Goal: Connect with others: Connect with other users

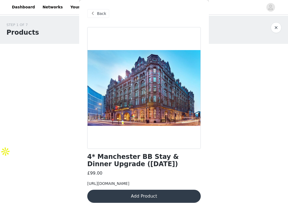
click at [139, 189] on button "Add Product" at bounding box center [143, 195] width 113 height 13
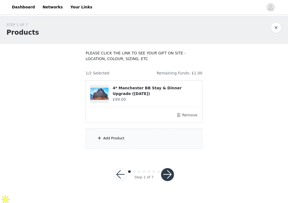
scroll to position [18, 0]
click at [167, 175] on button "button" at bounding box center [167, 174] width 13 height 13
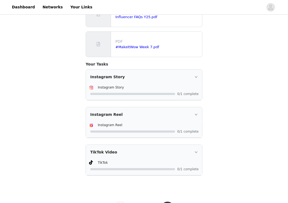
scroll to position [173, 0]
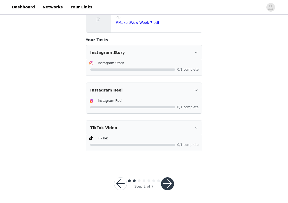
click at [177, 177] on div "Step 2 of 7" at bounding box center [143, 183] width 73 height 26
click at [167, 182] on button "button" at bounding box center [167, 183] width 13 height 13
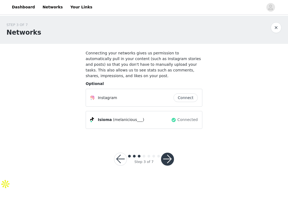
click at [131, 121] on span "(melanicious___)" at bounding box center [128, 120] width 31 height 6
click at [185, 97] on button "Connect" at bounding box center [185, 97] width 24 height 9
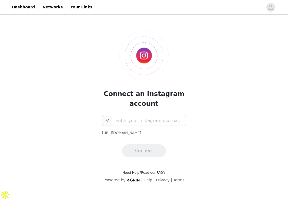
click at [156, 70] on img at bounding box center [143, 55] width 49 height 49
click at [137, 120] on input "text" at bounding box center [149, 120] width 74 height 11
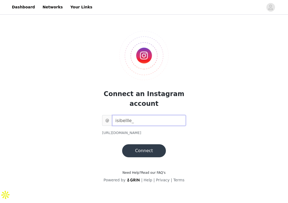
type input "isibellle_"
click at [142, 152] on button "Connect" at bounding box center [144, 150] width 44 height 13
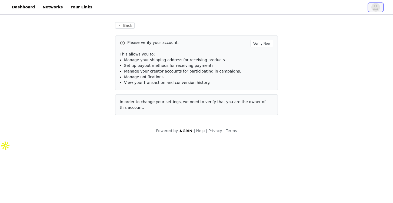
click at [377, 4] on icon "avatar" at bounding box center [375, 7] width 5 height 9
click at [128, 28] on button "Back" at bounding box center [124, 25] width 19 height 6
click at [26, 8] on link "Dashboard" at bounding box center [23, 7] width 29 height 12
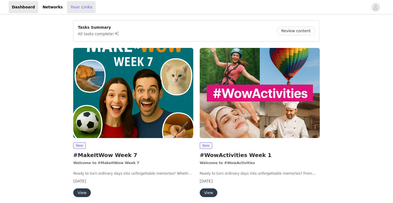
click at [75, 6] on link "Your Links" at bounding box center [81, 7] width 29 height 12
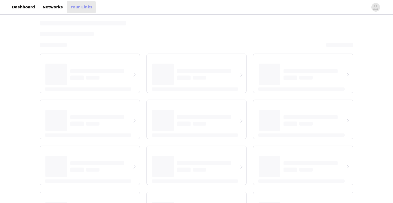
select select "12"
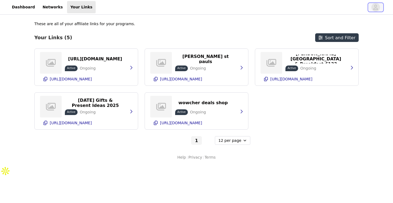
click at [377, 8] on icon "avatar" at bounding box center [375, 7] width 5 height 9
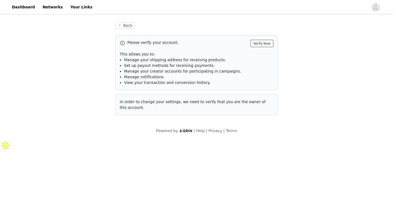
click at [261, 41] on button "Verify Now" at bounding box center [261, 43] width 23 height 7
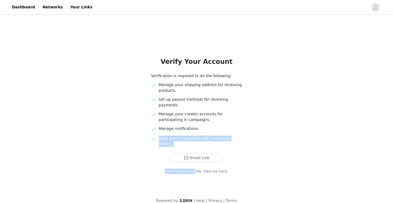
drag, startPoint x: 196, startPoint y: 161, endPoint x: 249, endPoint y: 123, distance: 64.8
click at [249, 124] on div "Verify Your Account Verification is required to do the following: Manage your s…" at bounding box center [196, 115] width 117 height 117
click at [211, 153] on button "Email Link" at bounding box center [196, 157] width 54 height 9
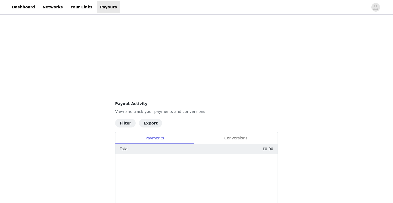
scroll to position [118, 0]
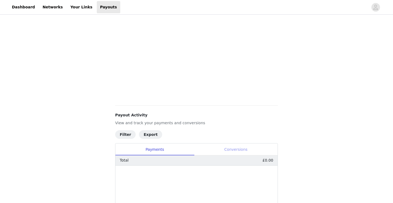
click at [242, 150] on div "Conversions" at bounding box center [235, 149] width 83 height 12
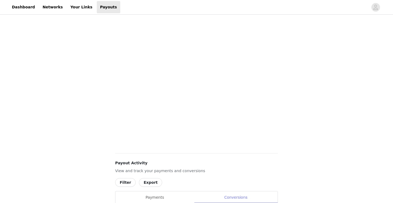
scroll to position [0, 0]
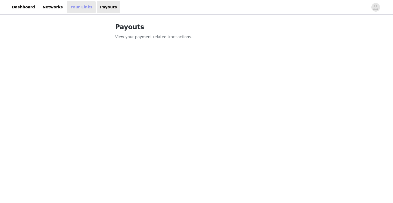
click at [80, 8] on link "Your Links" at bounding box center [81, 7] width 29 height 12
select select "12"
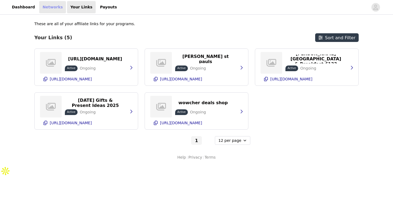
click at [53, 9] on link "Networks" at bounding box center [52, 7] width 27 height 12
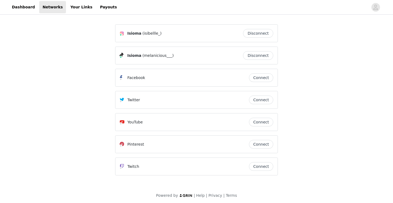
click at [255, 55] on button "Disconnect" at bounding box center [258, 55] width 30 height 9
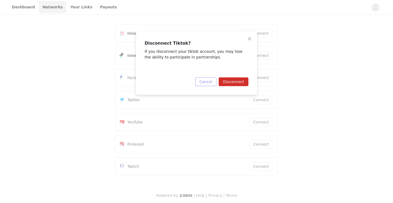
click at [206, 77] on button "Cancel" at bounding box center [205, 81] width 21 height 9
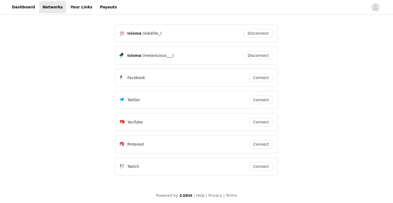
click at [251, 36] on button "Disconnect" at bounding box center [258, 33] width 30 height 9
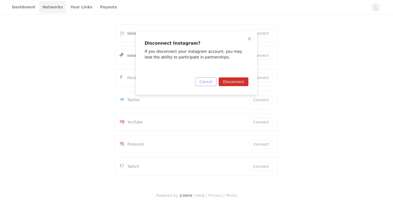
click at [209, 85] on button "Cancel" at bounding box center [205, 81] width 21 height 9
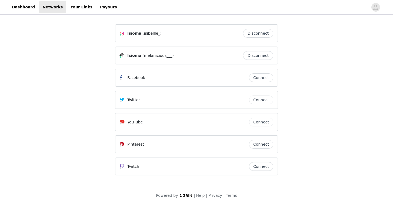
click at [248, 59] on button "Disconnect" at bounding box center [258, 55] width 30 height 9
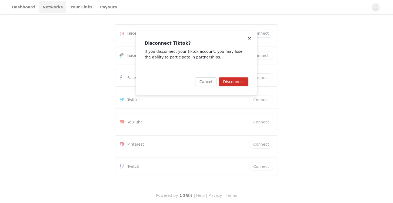
drag, startPoint x: 241, startPoint y: 83, endPoint x: 243, endPoint y: 31, distance: 51.9
click at [244, 31] on div "Disconnect Tiktok? If you disconnect your tiktok account, you may lose the abil…" at bounding box center [196, 62] width 121 height 63
click at [238, 81] on button "Disconnect" at bounding box center [233, 81] width 30 height 9
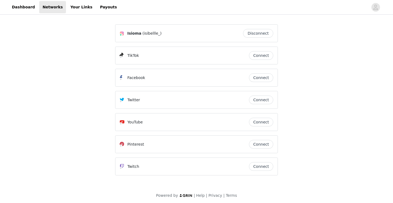
click at [257, 56] on button "Connect" at bounding box center [261, 55] width 24 height 9
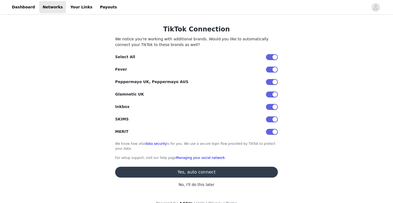
click at [193, 172] on button "Yes, auto connect" at bounding box center [196, 171] width 163 height 11
click at [191, 183] on p "No, I'll do this later" at bounding box center [196, 184] width 163 height 6
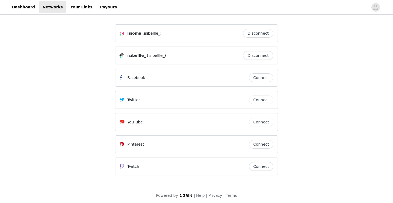
click at [255, 121] on button "Connect" at bounding box center [261, 121] width 24 height 9
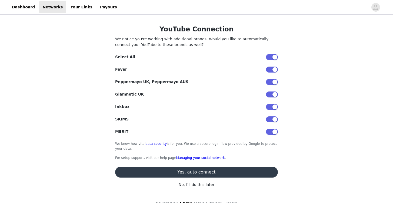
click at [201, 185] on p "No, I'll do this later" at bounding box center [196, 184] width 163 height 6
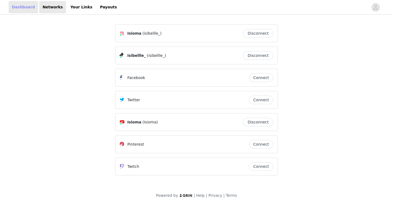
click at [18, 5] on link "Dashboard" at bounding box center [23, 7] width 29 height 12
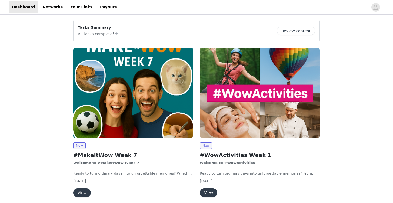
click at [78, 193] on button "View" at bounding box center [82, 192] width 18 height 9
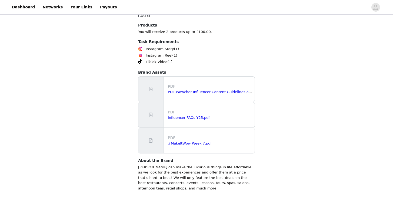
scroll to position [375, 0]
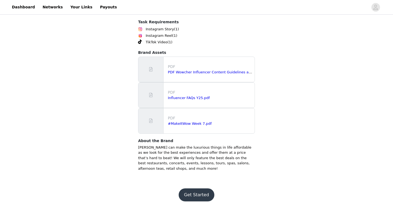
click at [199, 191] on button "Get Started" at bounding box center [196, 194] width 36 height 13
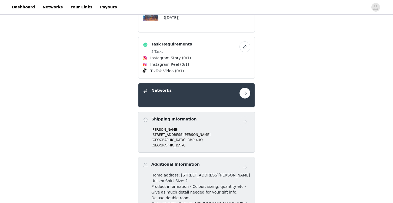
scroll to position [196, 0]
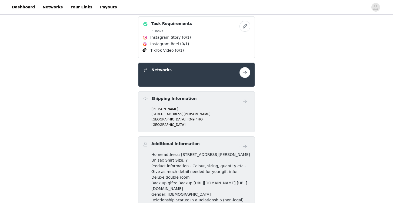
click at [236, 74] on div "Networks" at bounding box center [191, 71] width 97 height 8
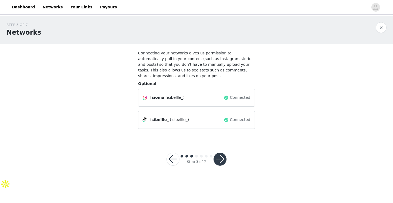
click at [225, 157] on button "button" at bounding box center [219, 158] width 13 height 13
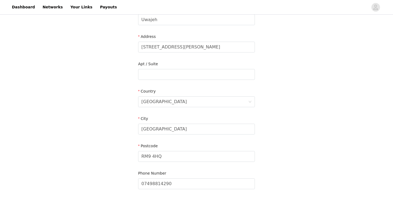
scroll to position [126, 0]
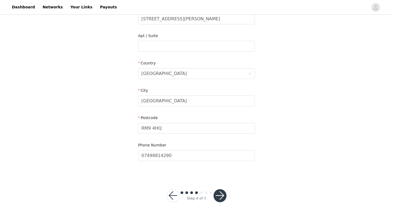
click at [220, 195] on button "button" at bounding box center [219, 195] width 13 height 13
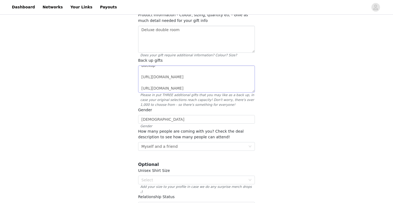
scroll to position [102, 0]
